Goal: Task Accomplishment & Management: Manage account settings

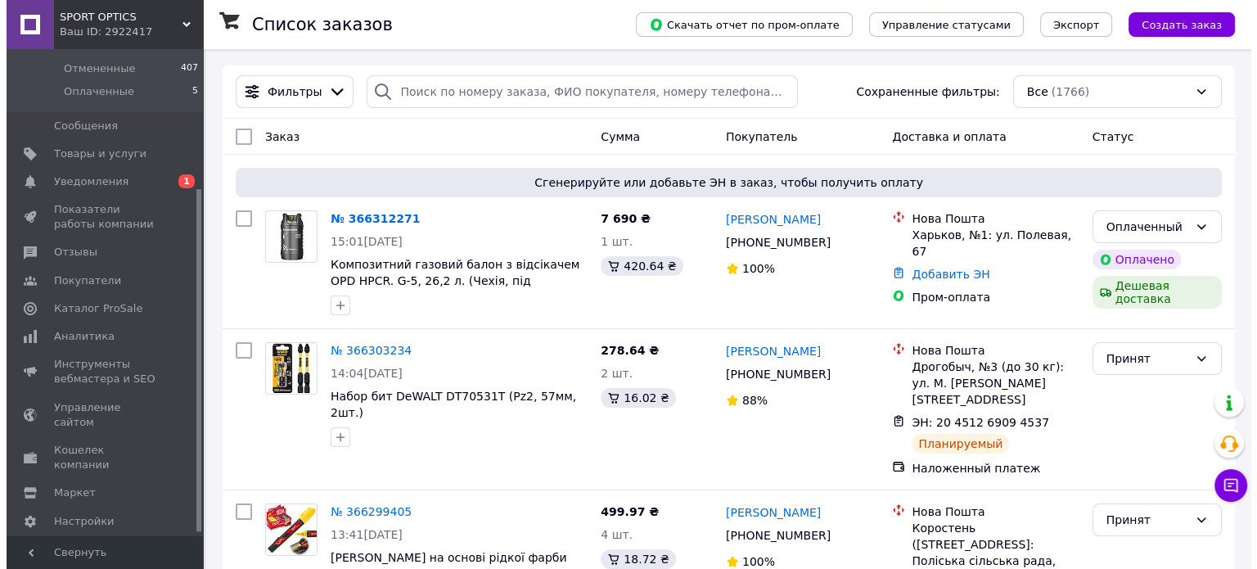
scroll to position [202, 0]
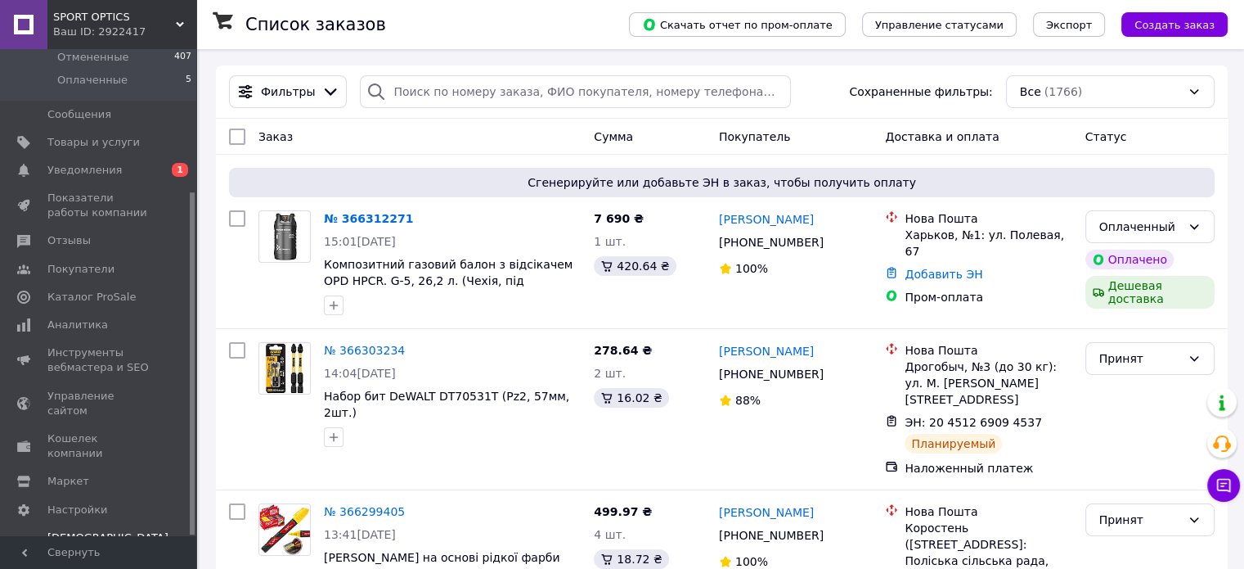
click at [65, 530] on span "Тарифы и счета Prom топ" at bounding box center [107, 552] width 121 height 45
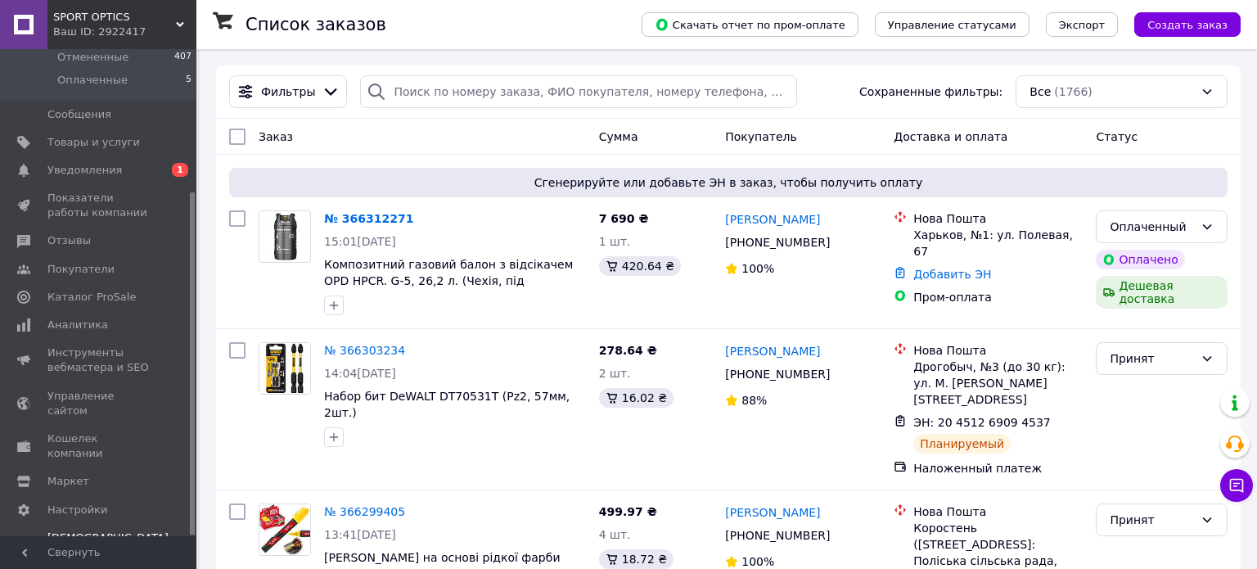
scroll to position [106, 0]
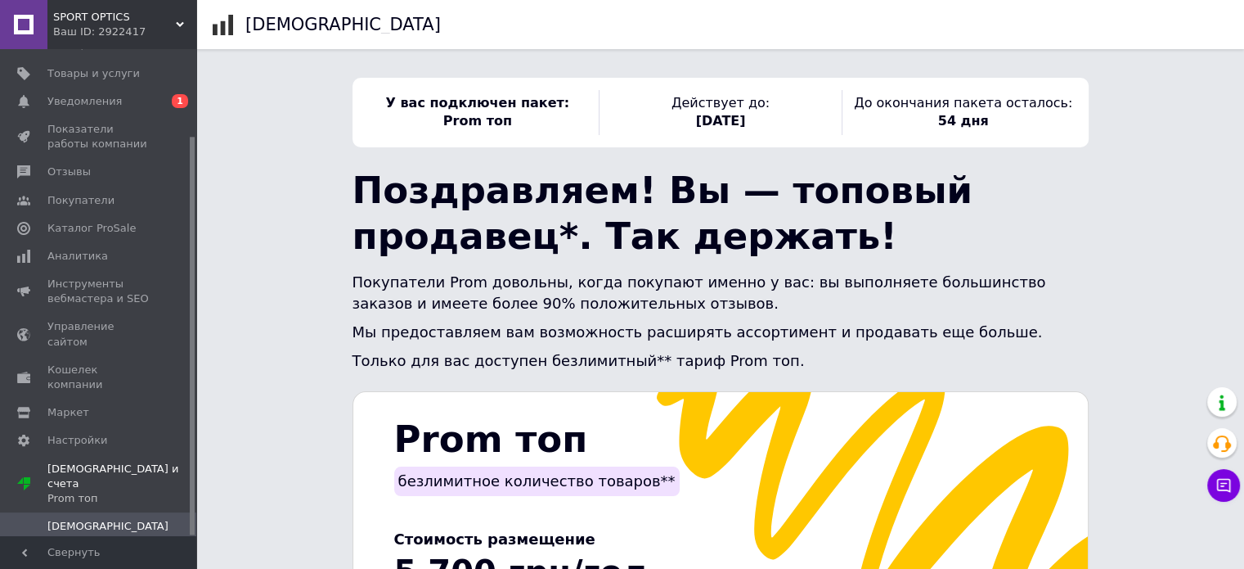
click at [61, 547] on span "Счета" at bounding box center [63, 554] width 33 height 15
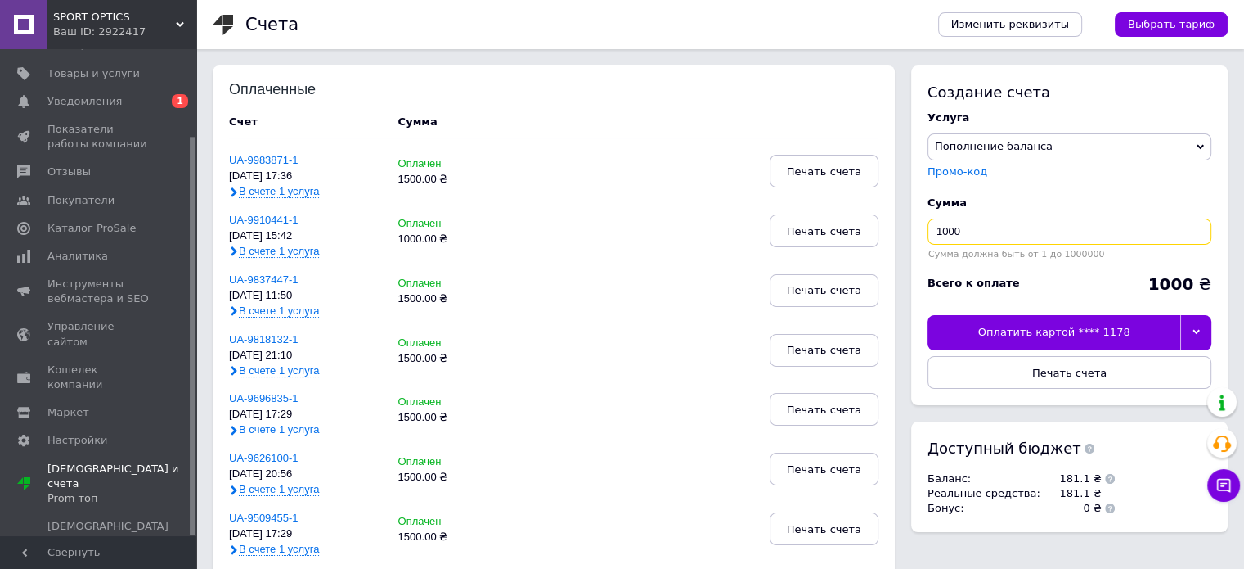
click at [947, 232] on input "1000" at bounding box center [1070, 231] width 284 height 26
type input "1500"
click at [1060, 371] on span "Печать счета" at bounding box center [1069, 373] width 74 height 12
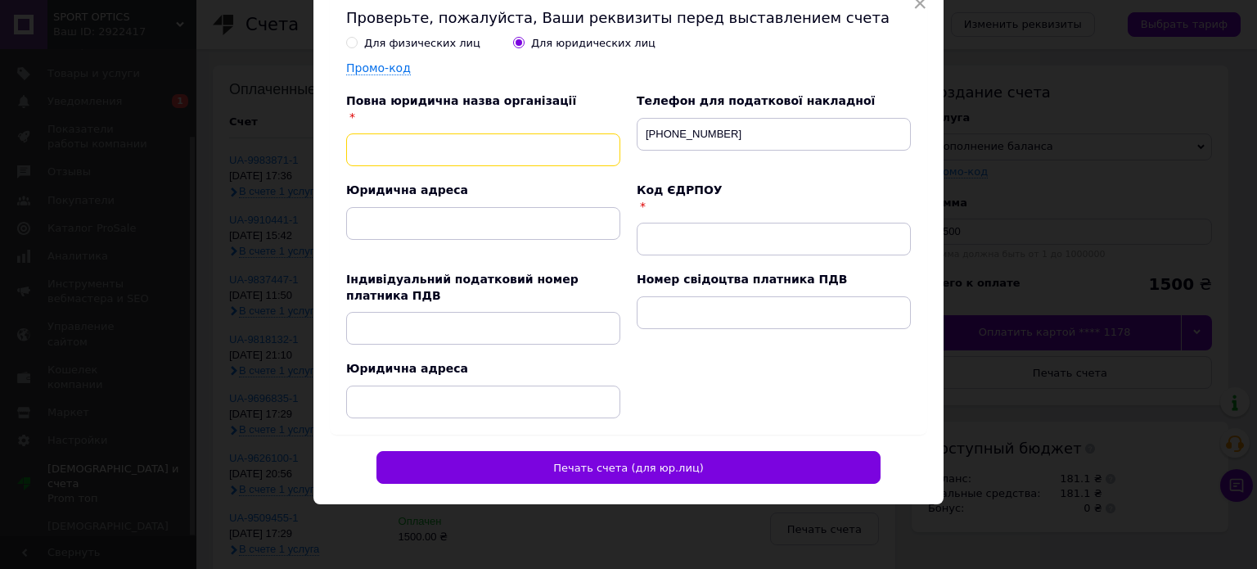
click at [362, 150] on input "text" at bounding box center [483, 149] width 274 height 33
type input "ФОП [PERSON_NAME]"
click at [651, 235] on input "text" at bounding box center [774, 239] width 274 height 33
type input "0000000000"
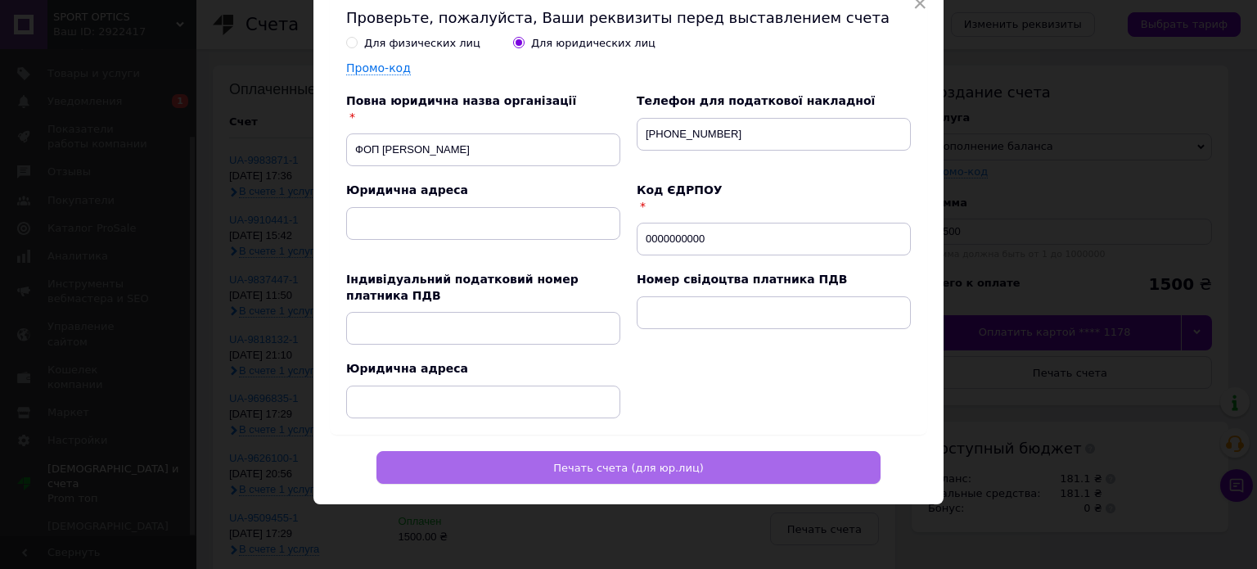
click at [587, 465] on span "Печать счета (для юр.лиц)" at bounding box center [628, 467] width 151 height 12
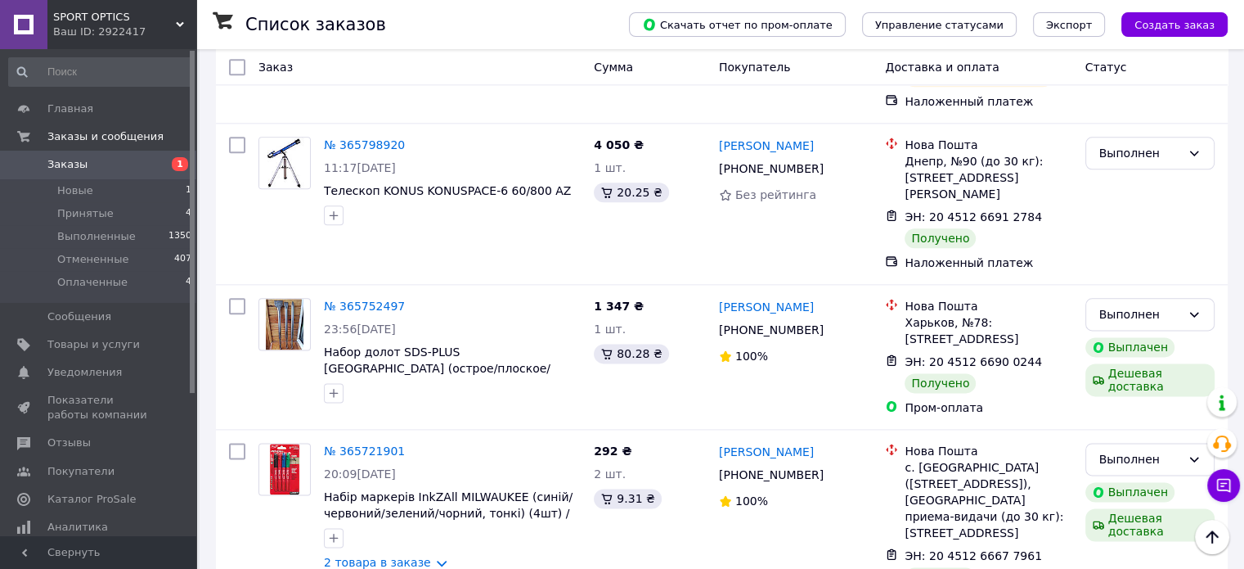
scroll to position [2127, 0]
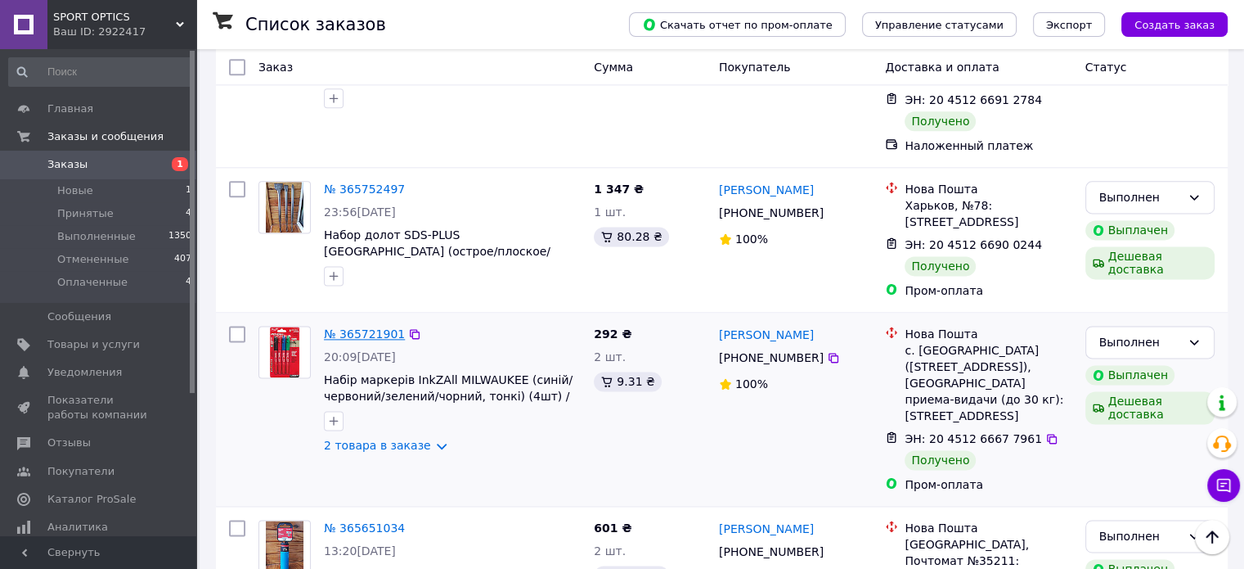
click at [358, 327] on link "№ 365721901" at bounding box center [364, 333] width 81 height 13
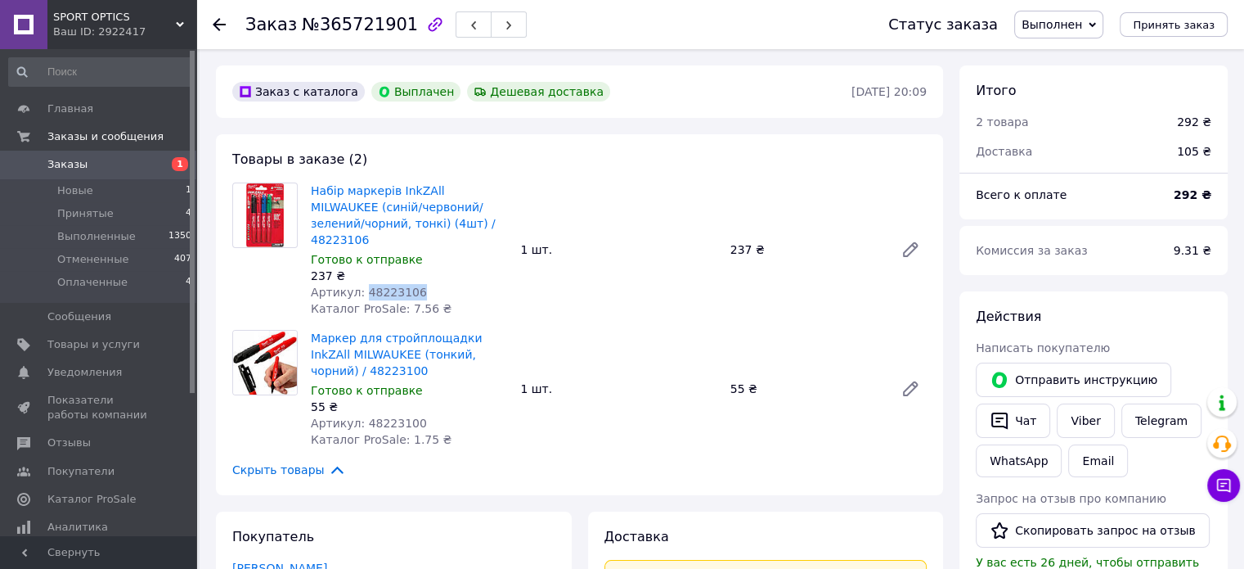
drag, startPoint x: 360, startPoint y: 274, endPoint x: 407, endPoint y: 274, distance: 46.6
click at [407, 286] on span "Артикул: 48223106" at bounding box center [369, 292] width 116 height 13
copy span "48223106"
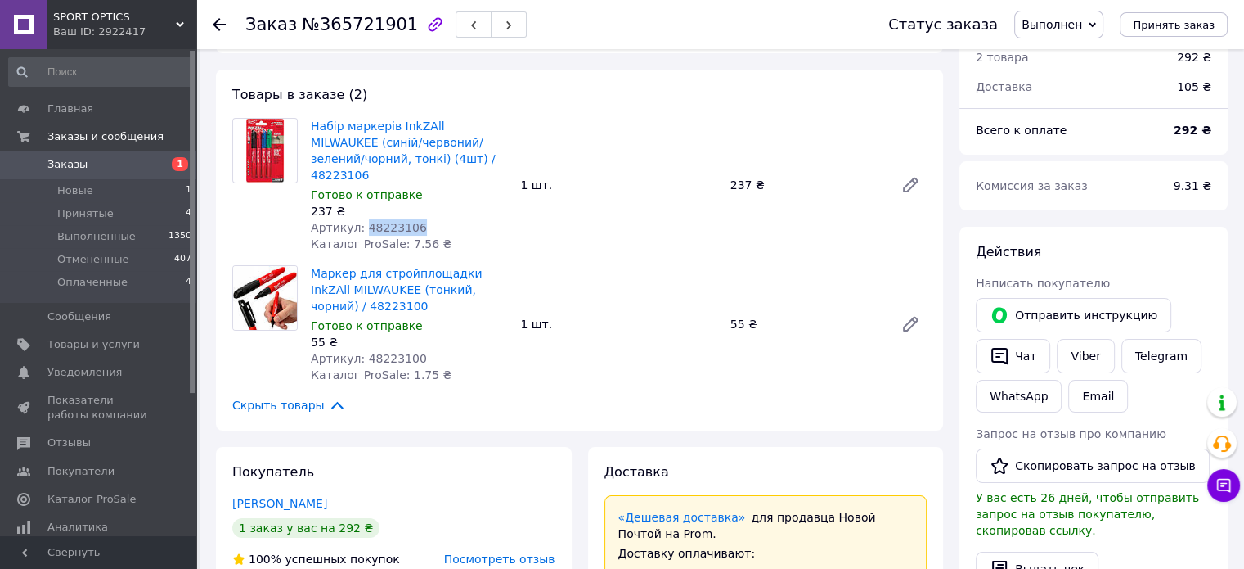
scroll to position [164, 0]
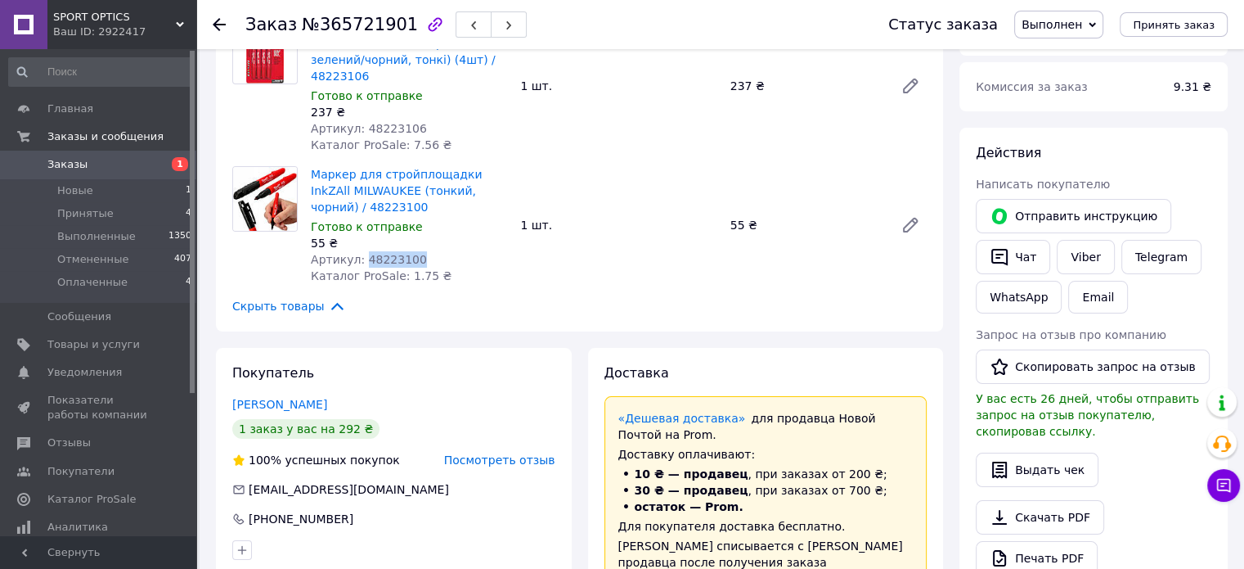
drag, startPoint x: 360, startPoint y: 239, endPoint x: 411, endPoint y: 241, distance: 50.8
click at [411, 251] on div "Артикул: 48223100" at bounding box center [409, 259] width 196 height 16
copy span "48223100"
click at [1020, 259] on button "Чат" at bounding box center [1013, 257] width 74 height 34
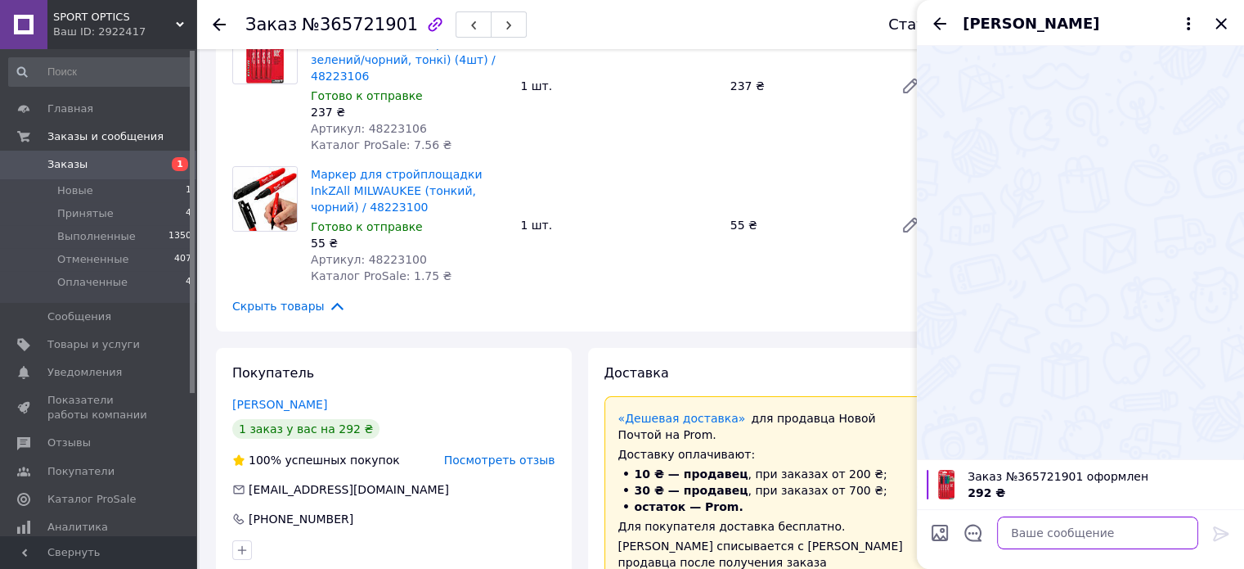
click at [1020, 532] on textarea at bounding box center [1097, 532] width 201 height 33
paste textarea "https://kasa.vchasno.ua/check-viewer/HurisiKjK3Q"
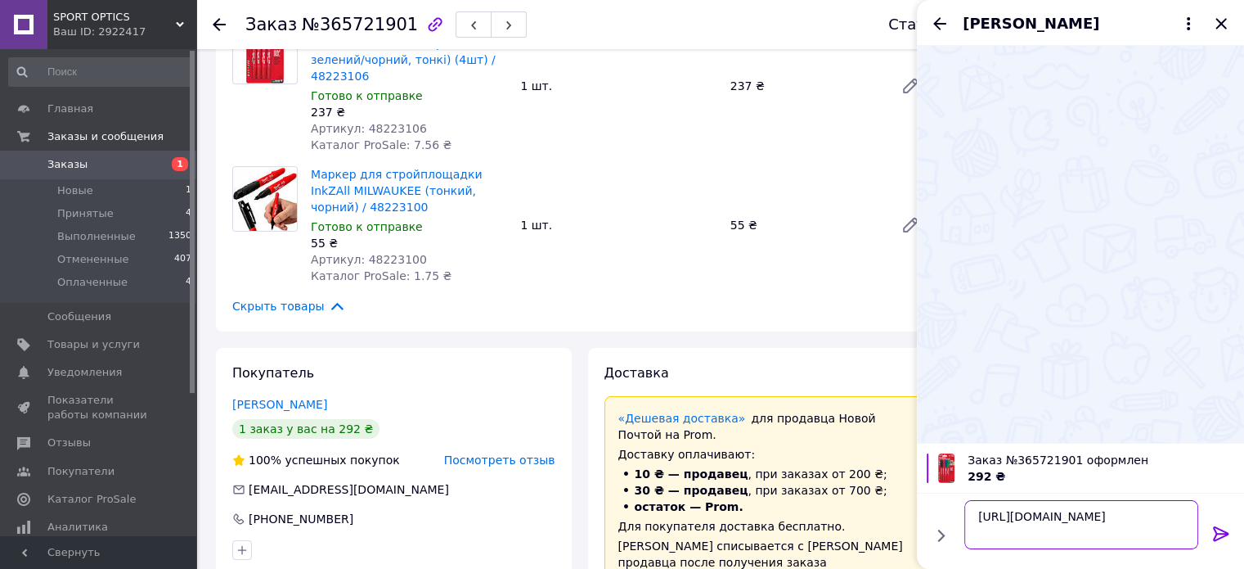
type textarea "https://kasa.vchasno.ua/check-viewer/HurisiKjK3Q"
click at [1220, 533] on icon at bounding box center [1222, 534] width 20 height 20
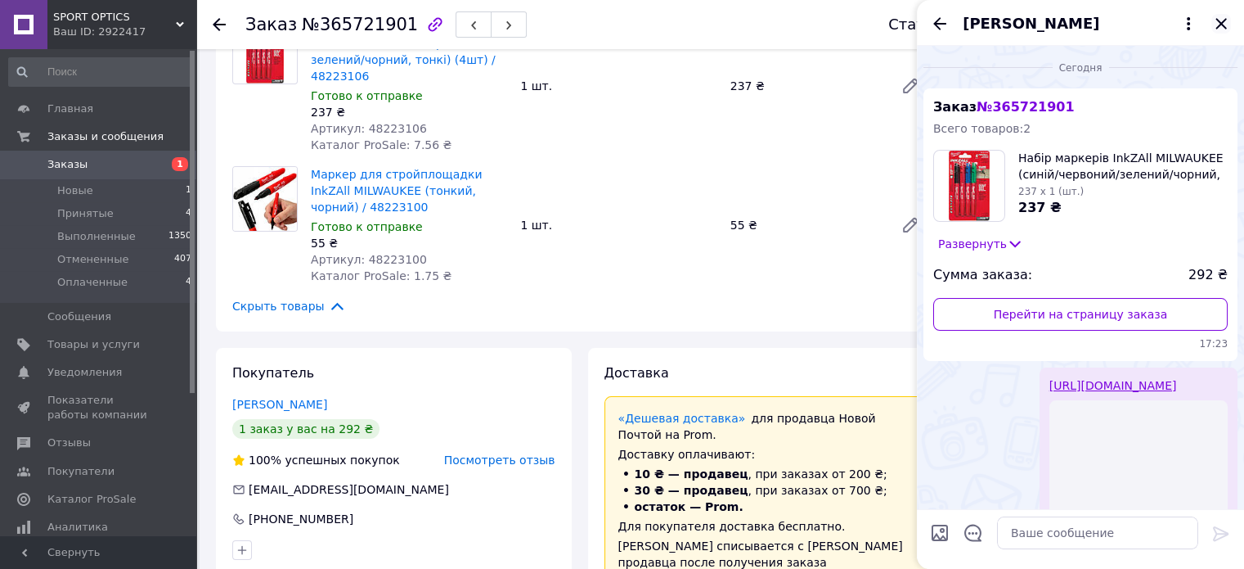
click at [1221, 26] on icon "Закрыть" at bounding box center [1222, 24] width 20 height 20
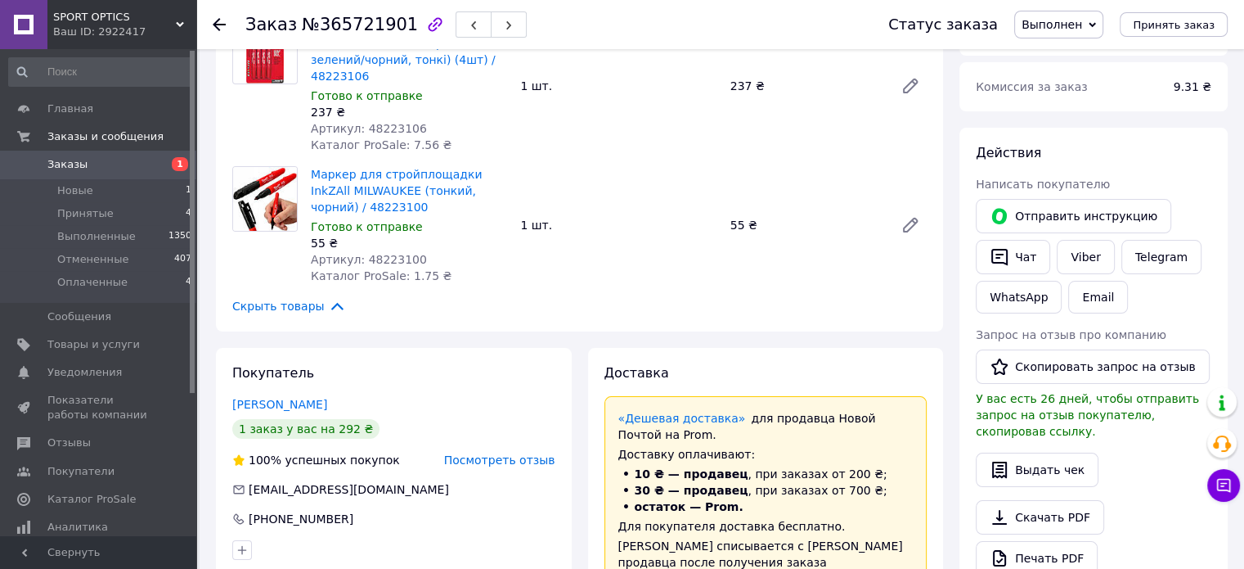
click at [58, 164] on span "Заказы" at bounding box center [67, 164] width 40 height 15
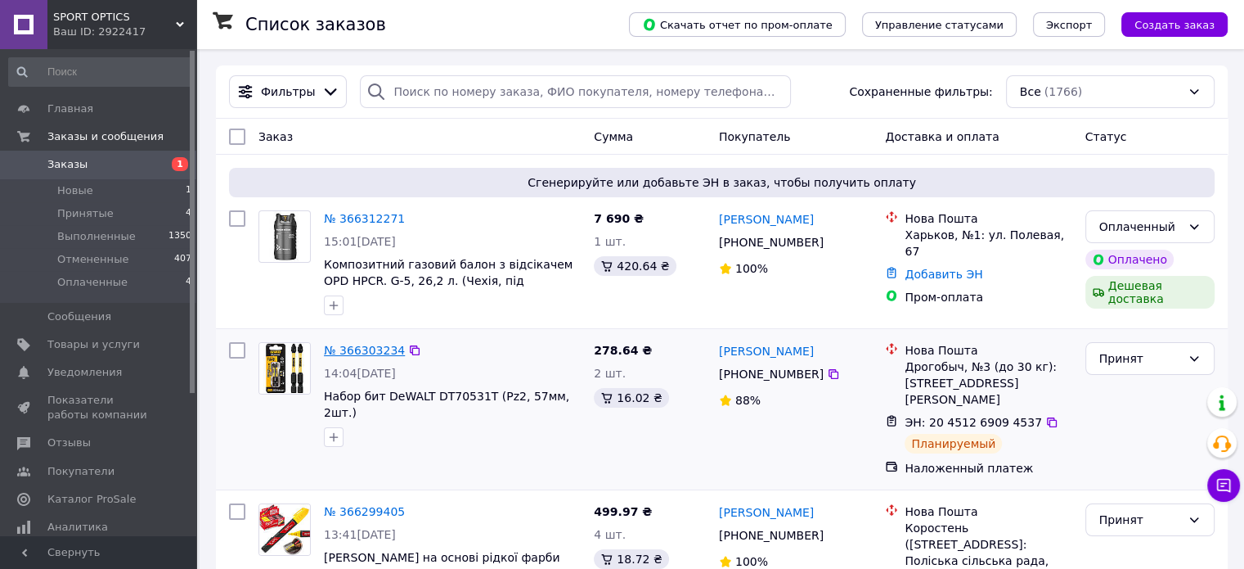
click at [353, 355] on link "№ 366303234" at bounding box center [364, 350] width 81 height 13
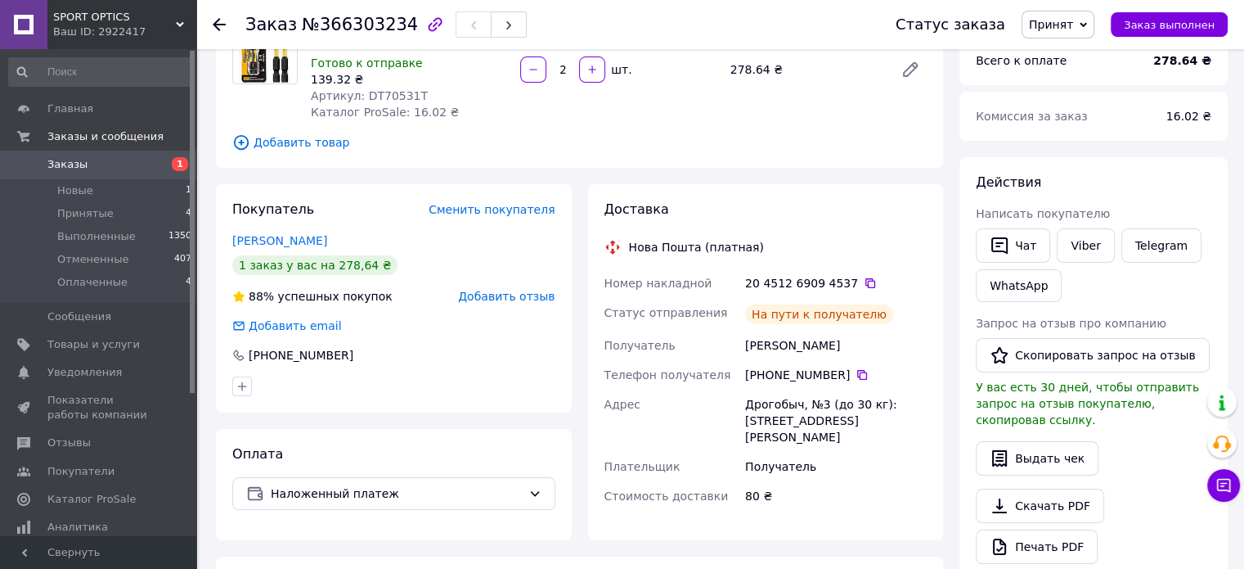
scroll to position [82, 0]
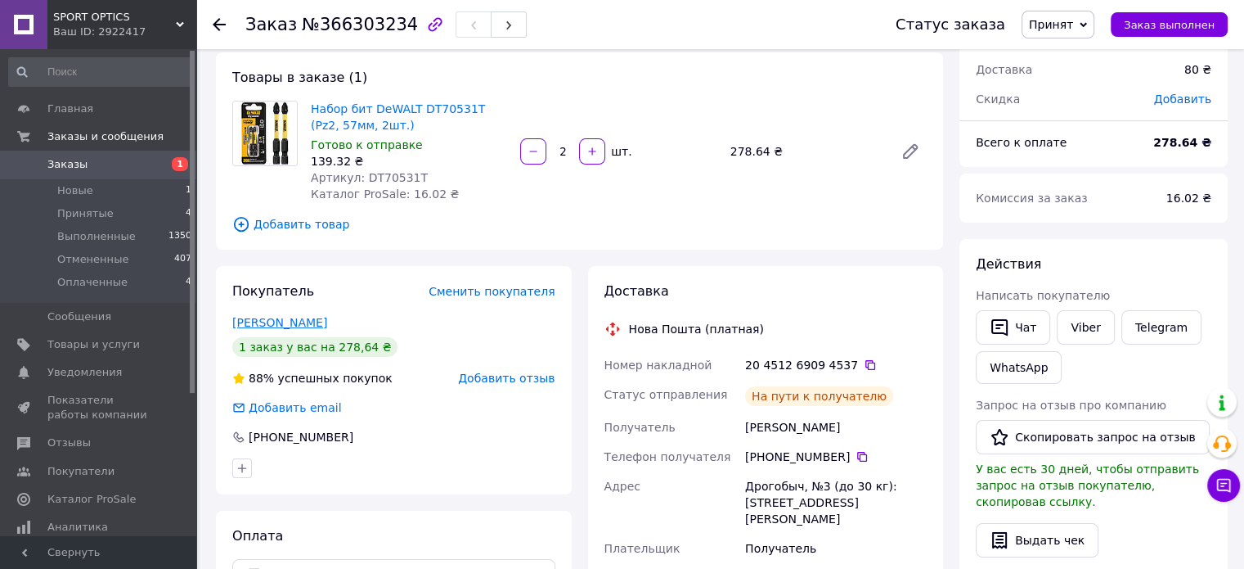
click at [272, 323] on link "Шутяк Олександр" at bounding box center [279, 322] width 95 height 13
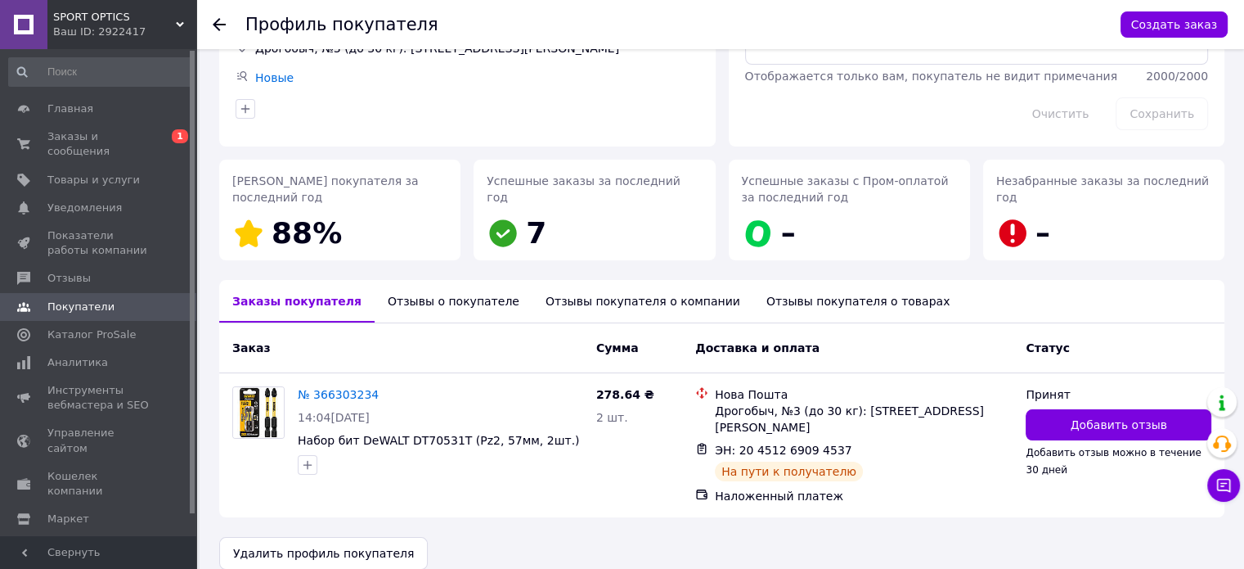
scroll to position [143, 0]
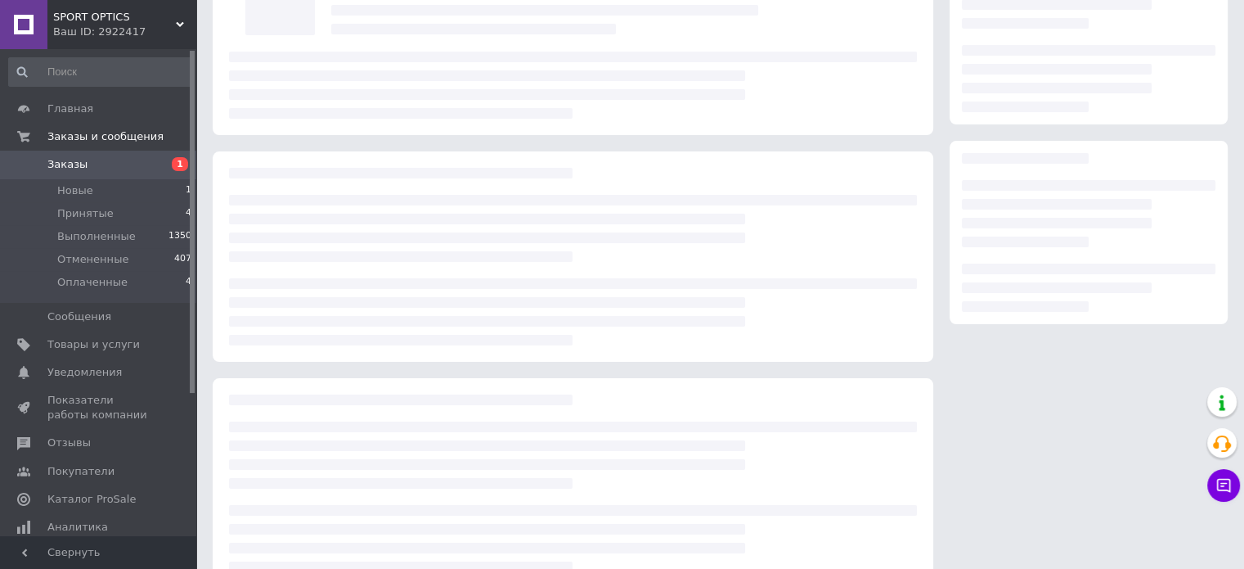
scroll to position [82, 0]
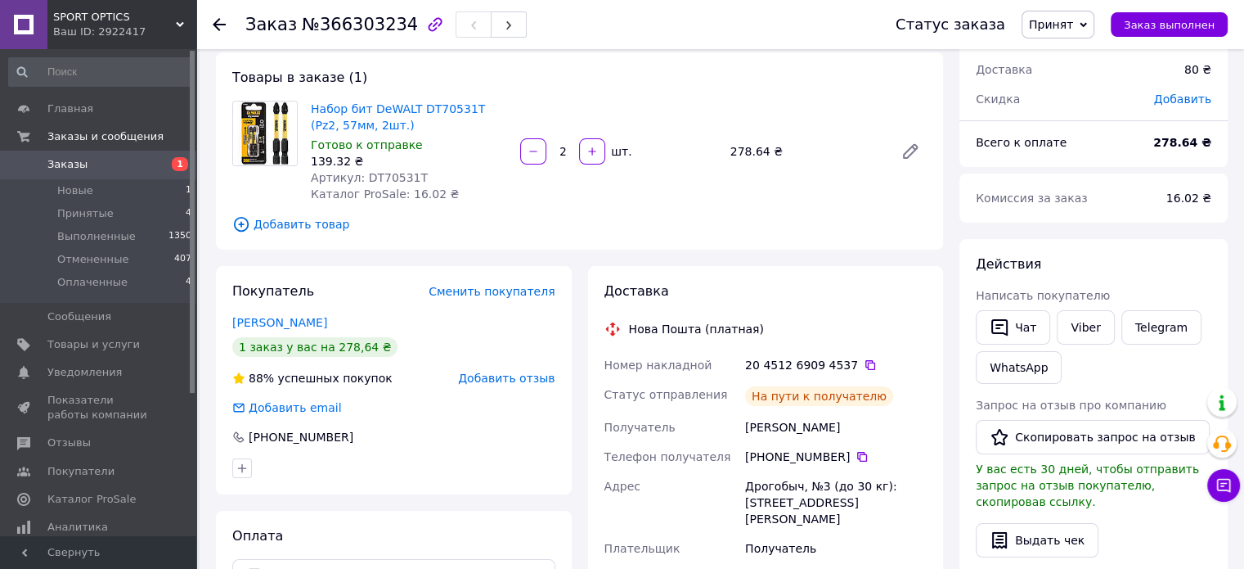
click at [51, 164] on span "Заказы" at bounding box center [67, 164] width 40 height 15
